Goal: Transaction & Acquisition: Book appointment/travel/reservation

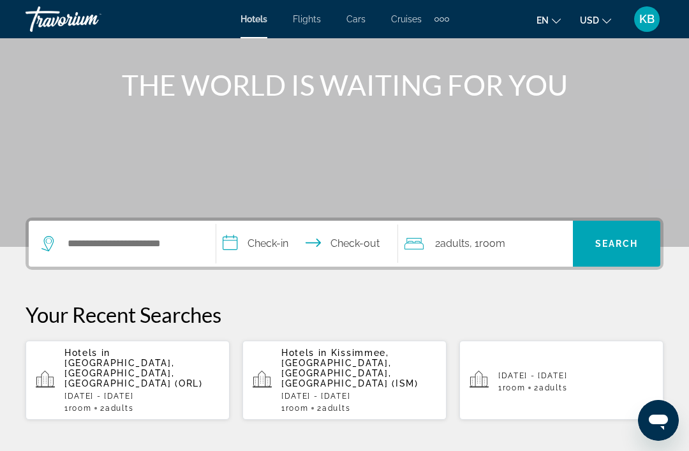
scroll to position [126, 0]
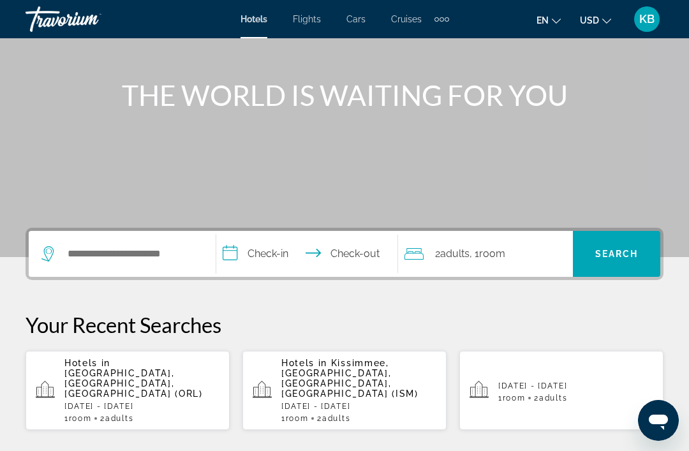
click at [59, 253] on div "Search widget" at bounding box center [118, 253] width 155 height 19
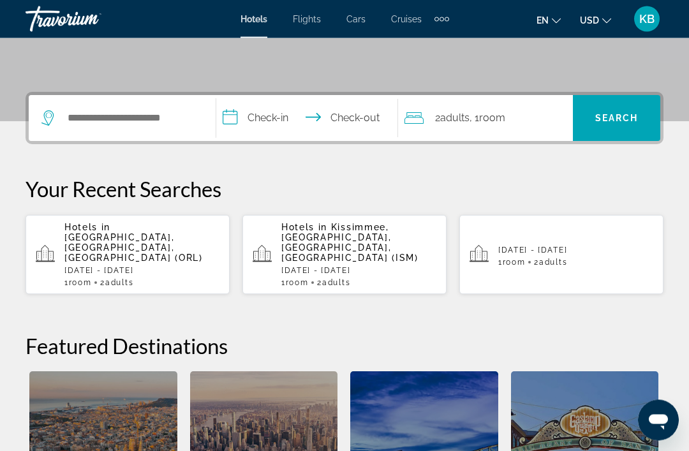
scroll to position [312, 0]
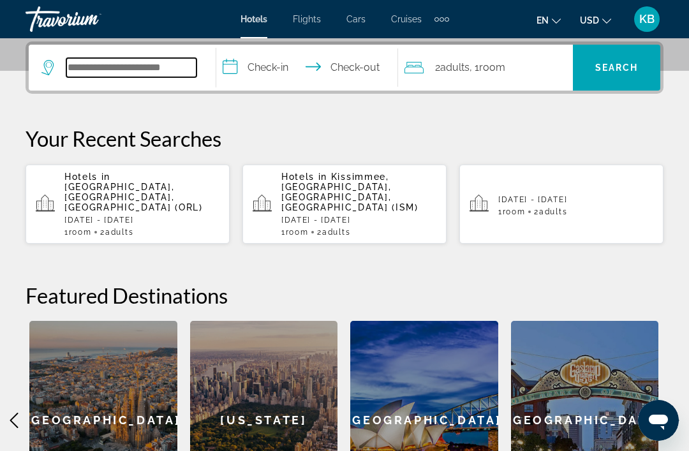
click at [114, 77] on input "Search hotel destination" at bounding box center [131, 67] width 130 height 19
click at [48, 71] on icon "Search widget" at bounding box center [48, 67] width 15 height 15
click at [48, 66] on icon "Search widget" at bounding box center [48, 67] width 15 height 15
click at [54, 69] on icon "Search widget" at bounding box center [48, 67] width 15 height 15
click at [55, 84] on div "Search widget" at bounding box center [121, 68] width 161 height 46
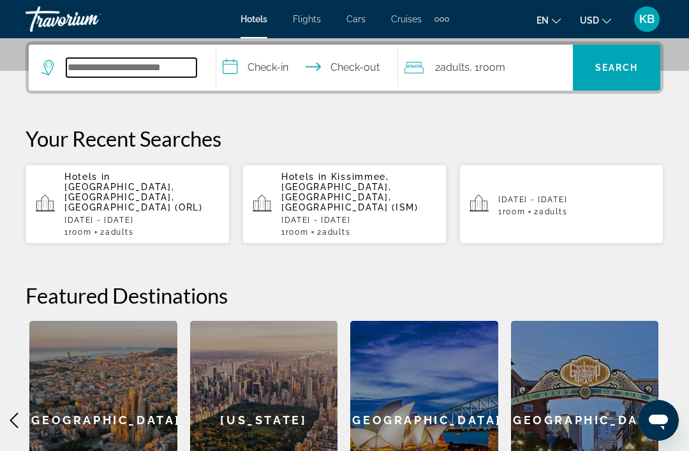
click at [97, 60] on input "Search hotel destination" at bounding box center [131, 67] width 130 height 19
click at [61, 72] on div "Search widget" at bounding box center [118, 67] width 155 height 19
click at [57, 68] on div "Search widget" at bounding box center [118, 67] width 155 height 19
click at [70, 65] on input "Search hotel destination" at bounding box center [131, 67] width 130 height 19
click at [48, 73] on icon "Search widget" at bounding box center [47, 67] width 12 height 15
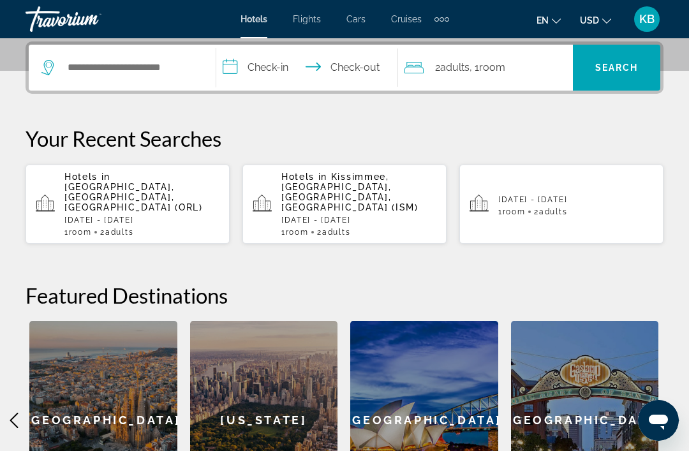
click at [52, 115] on div "**********" at bounding box center [344, 280] width 689 height 478
click at [93, 112] on div "**********" at bounding box center [344, 280] width 689 height 478
click at [92, 62] on input "Search hotel destination" at bounding box center [131, 67] width 130 height 19
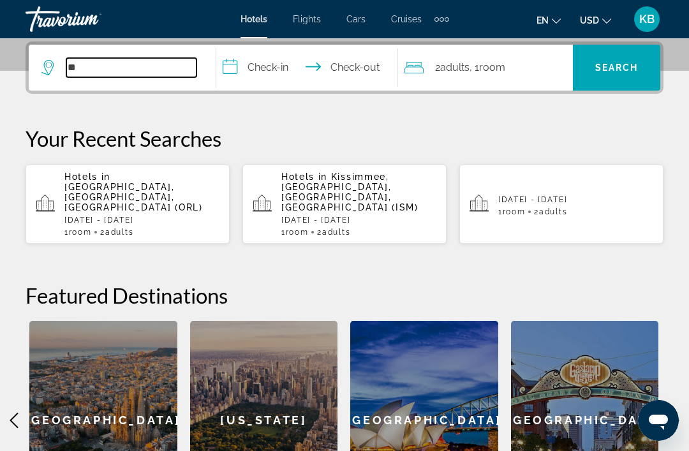
type input "*"
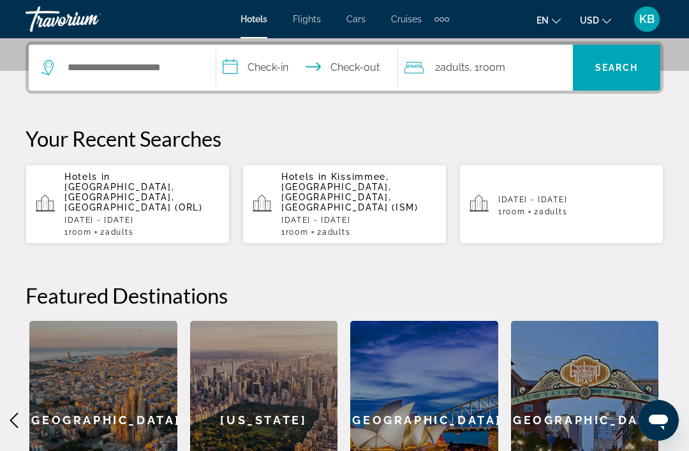
click at [52, 66] on icon "Search widget" at bounding box center [48, 67] width 15 height 15
click at [52, 68] on icon "Search widget" at bounding box center [47, 67] width 12 height 15
click at [110, 63] on input "Search hotel destination" at bounding box center [131, 67] width 130 height 19
click at [51, 73] on icon "Search widget" at bounding box center [48, 67] width 15 height 15
click at [135, 74] on input "Search hotel destination" at bounding box center [131, 67] width 130 height 19
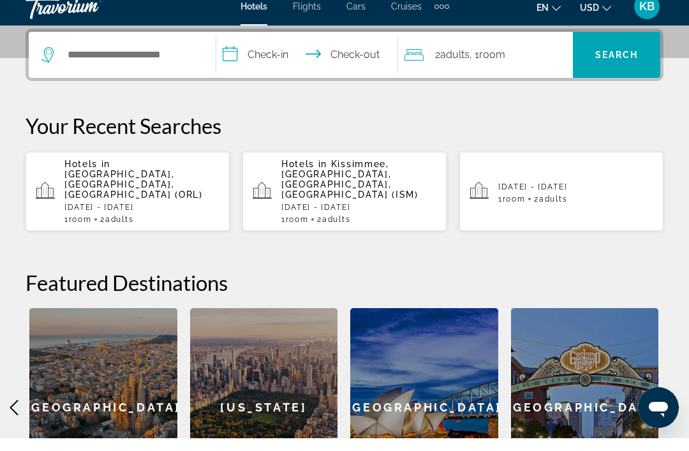
click at [251, 50] on input "**********" at bounding box center [309, 70] width 186 height 50
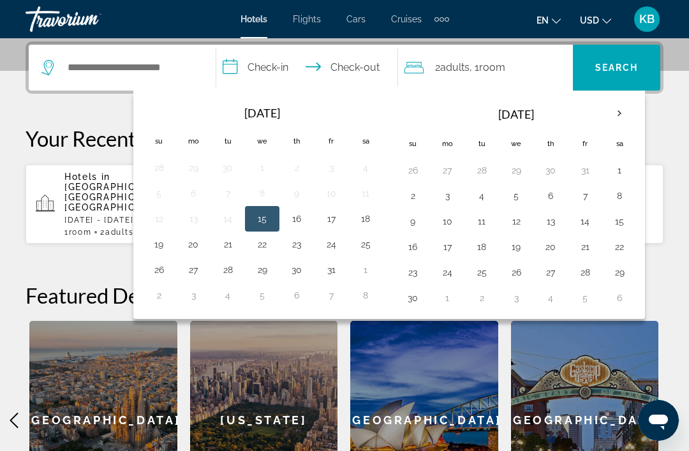
click at [587, 187] on button "7" at bounding box center [585, 196] width 20 height 18
click at [422, 216] on button "9" at bounding box center [412, 221] width 20 height 18
type input "**********"
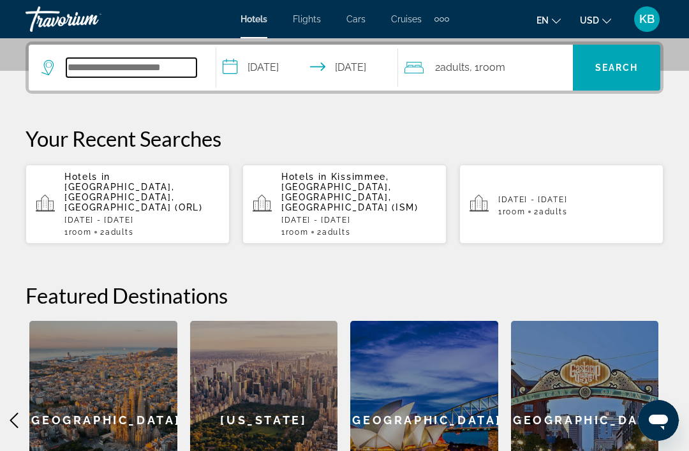
click at [134, 77] on input "Search hotel destination" at bounding box center [131, 67] width 130 height 19
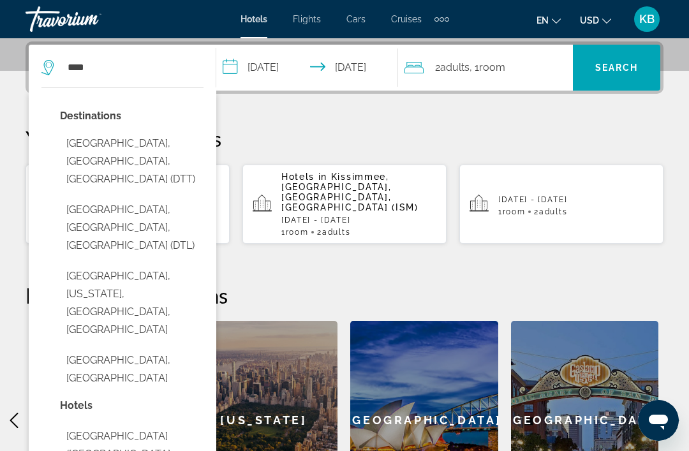
click at [161, 141] on button "[GEOGRAPHIC_DATA], [GEOGRAPHIC_DATA], [GEOGRAPHIC_DATA] (DTT)" at bounding box center [131, 161] width 143 height 60
type input "**********"
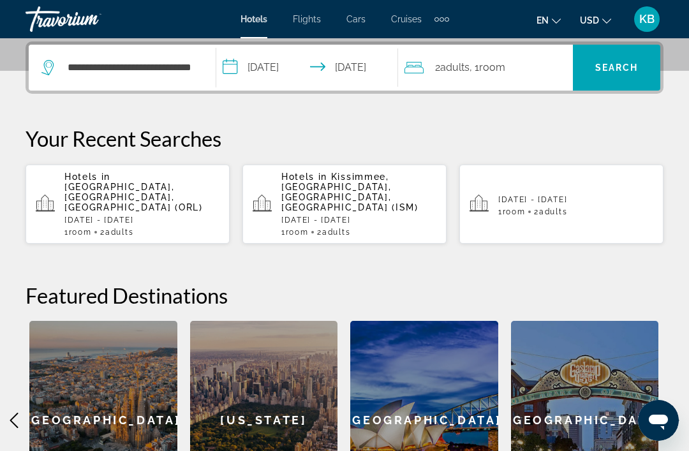
click at [616, 52] on span "Search" at bounding box center [616, 67] width 87 height 31
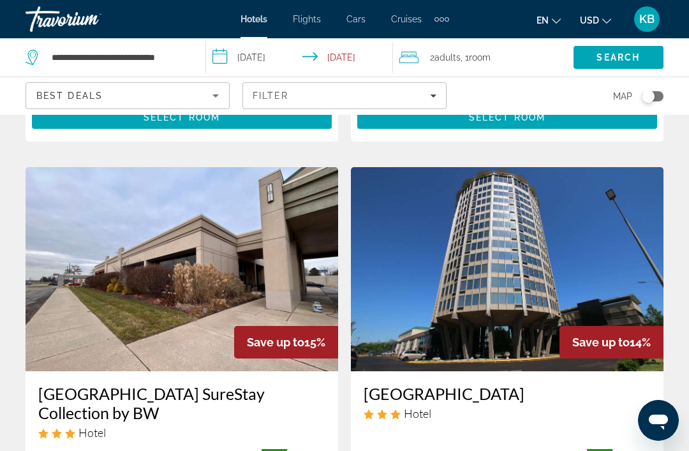
scroll to position [2458, 0]
click at [422, 101] on span "Filters" at bounding box center [344, 95] width 203 height 31
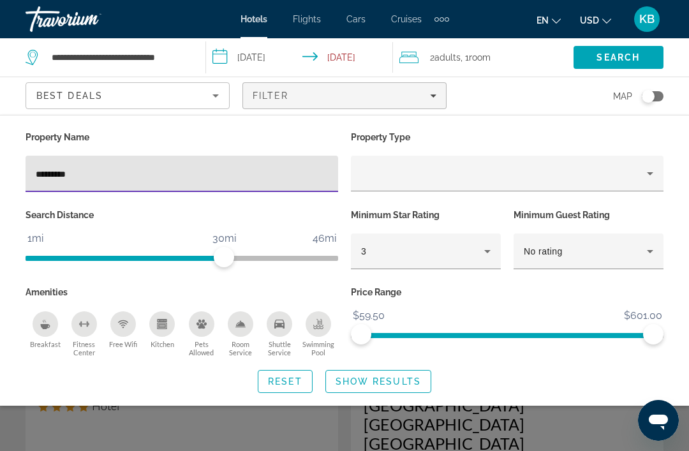
type input "*********"
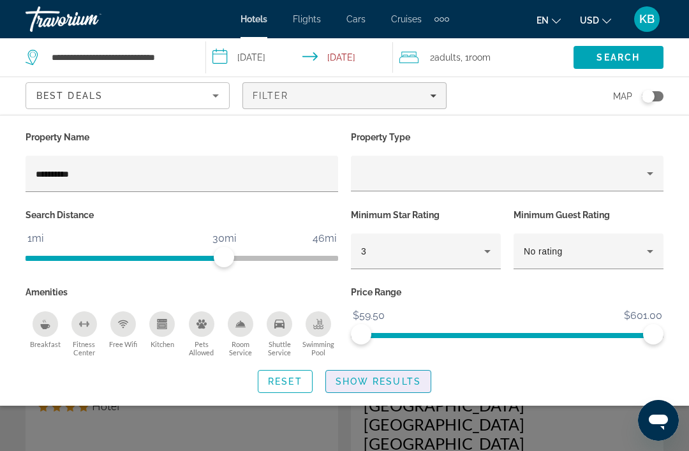
click at [390, 370] on span "Search widget" at bounding box center [378, 381] width 105 height 31
